Goal: Transaction & Acquisition: Purchase product/service

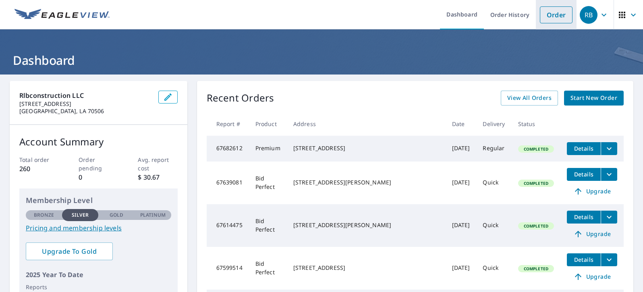
click at [543, 20] on link "Order" at bounding box center [556, 14] width 33 height 17
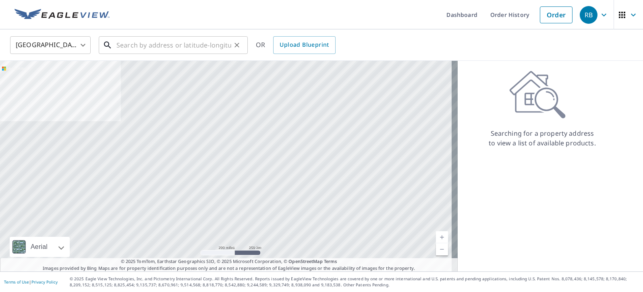
click at [140, 40] on input "text" at bounding box center [173, 45] width 115 height 23
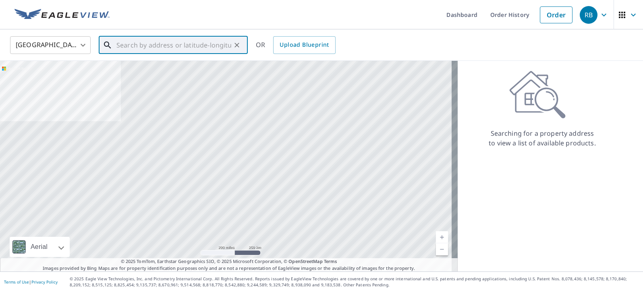
click at [221, 46] on input "text" at bounding box center [173, 45] width 115 height 23
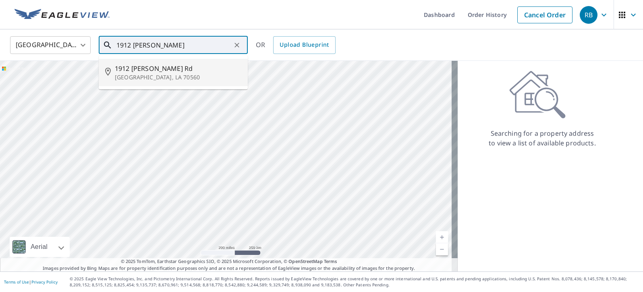
click at [152, 72] on span "1912 [PERSON_NAME] Rd" at bounding box center [178, 69] width 127 height 10
type input "[STREET_ADDRESS][PERSON_NAME]"
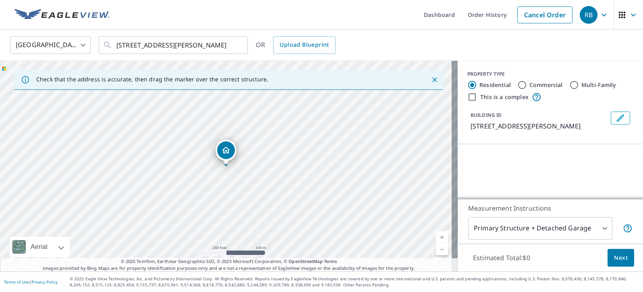
click at [436, 235] on link "Current Level 17, Zoom In" at bounding box center [442, 237] width 12 height 12
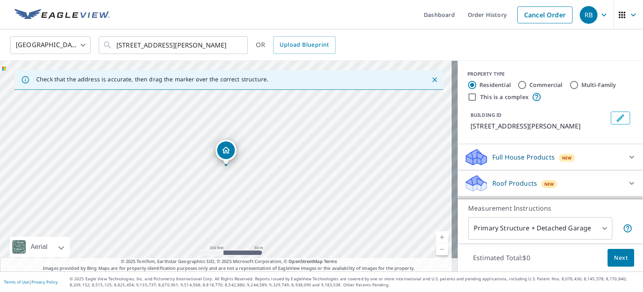
click at [436, 235] on link "Current Level 18, Zoom In" at bounding box center [442, 237] width 12 height 12
click at [436, 235] on link "Current Level 19, Zoom In" at bounding box center [442, 237] width 12 height 12
drag, startPoint x: 229, startPoint y: 148, endPoint x: 214, endPoint y: 150, distance: 15.5
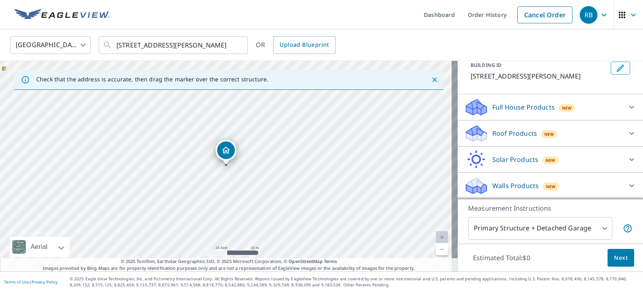
scroll to position [60, 0]
click at [627, 133] on icon at bounding box center [632, 134] width 10 height 10
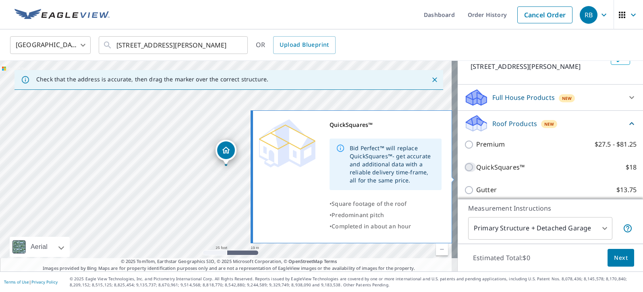
click at [464, 172] on input "QuickSquares™ $18" at bounding box center [470, 167] width 12 height 10
checkbox input "true"
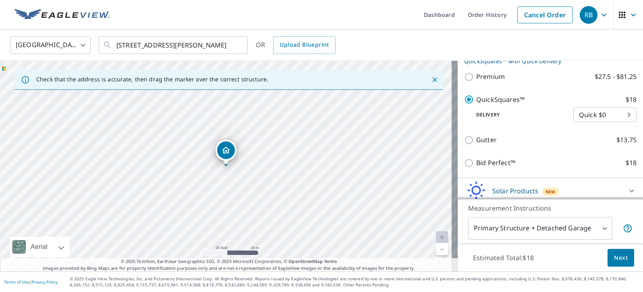
scroll to position [140, 0]
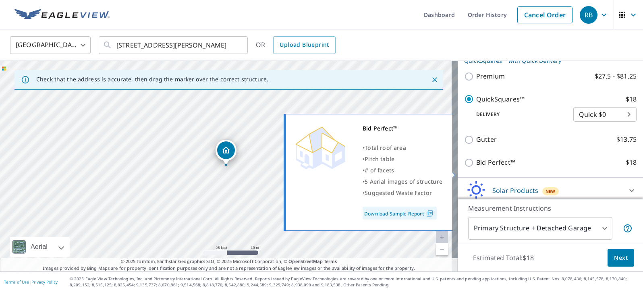
click at [466, 168] on input "Bid Perfect™ $18" at bounding box center [470, 163] width 12 height 10
checkbox input "true"
checkbox input "false"
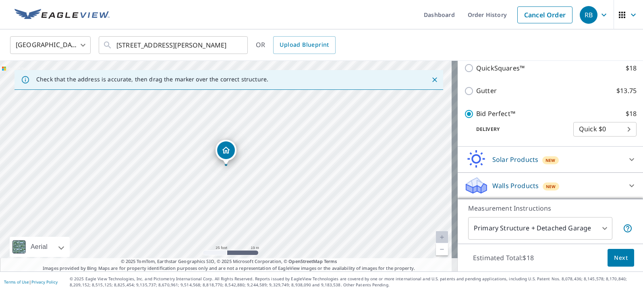
scroll to position [181, 0]
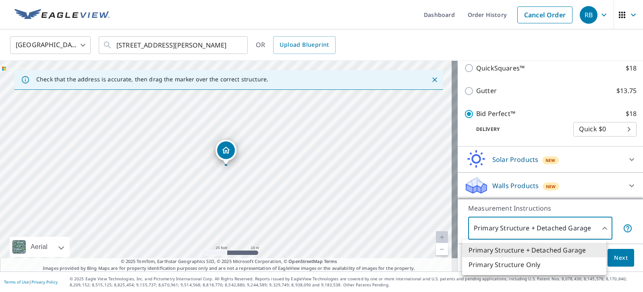
click at [596, 228] on body "RB RB Dashboard Order History Cancel Order RB United States [GEOGRAPHIC_DATA] ​…" at bounding box center [321, 146] width 643 height 292
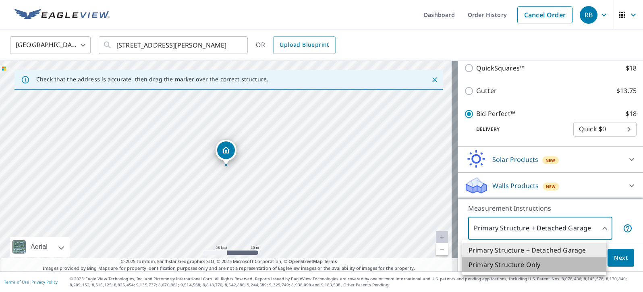
click at [542, 265] on li "Primary Structure Only" at bounding box center [534, 264] width 144 height 15
type input "2"
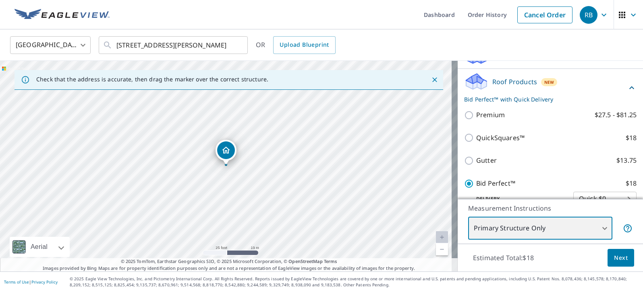
scroll to position [101, 0]
click at [614, 258] on span "Next" at bounding box center [621, 258] width 14 height 10
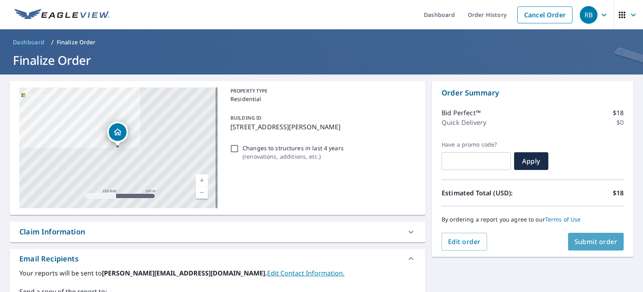
click at [584, 243] on span "Submit order" at bounding box center [596, 241] width 43 height 9
